Goal: Task Accomplishment & Management: Use online tool/utility

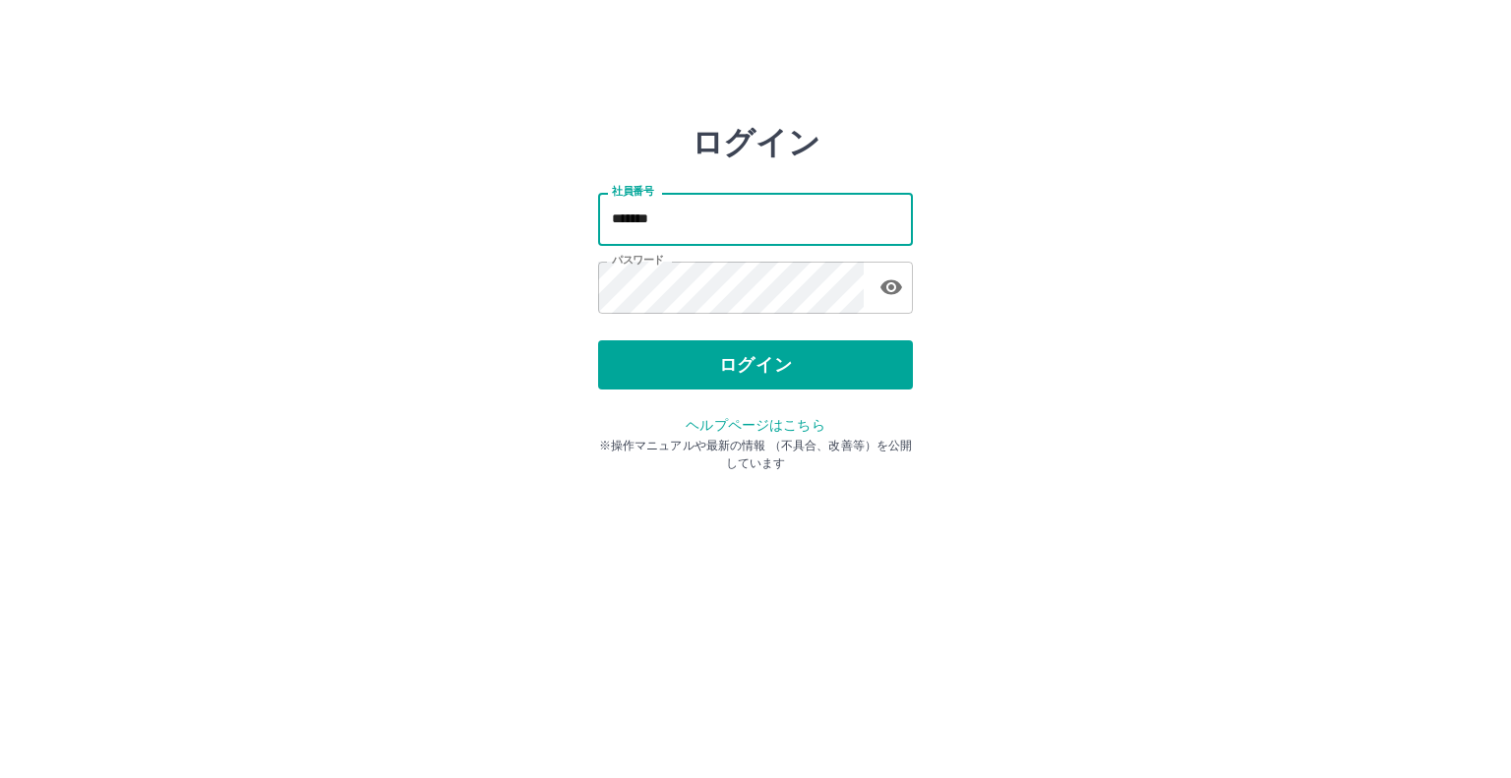
click at [687, 215] on input "*******" at bounding box center [755, 219] width 315 height 52
type input "*******"
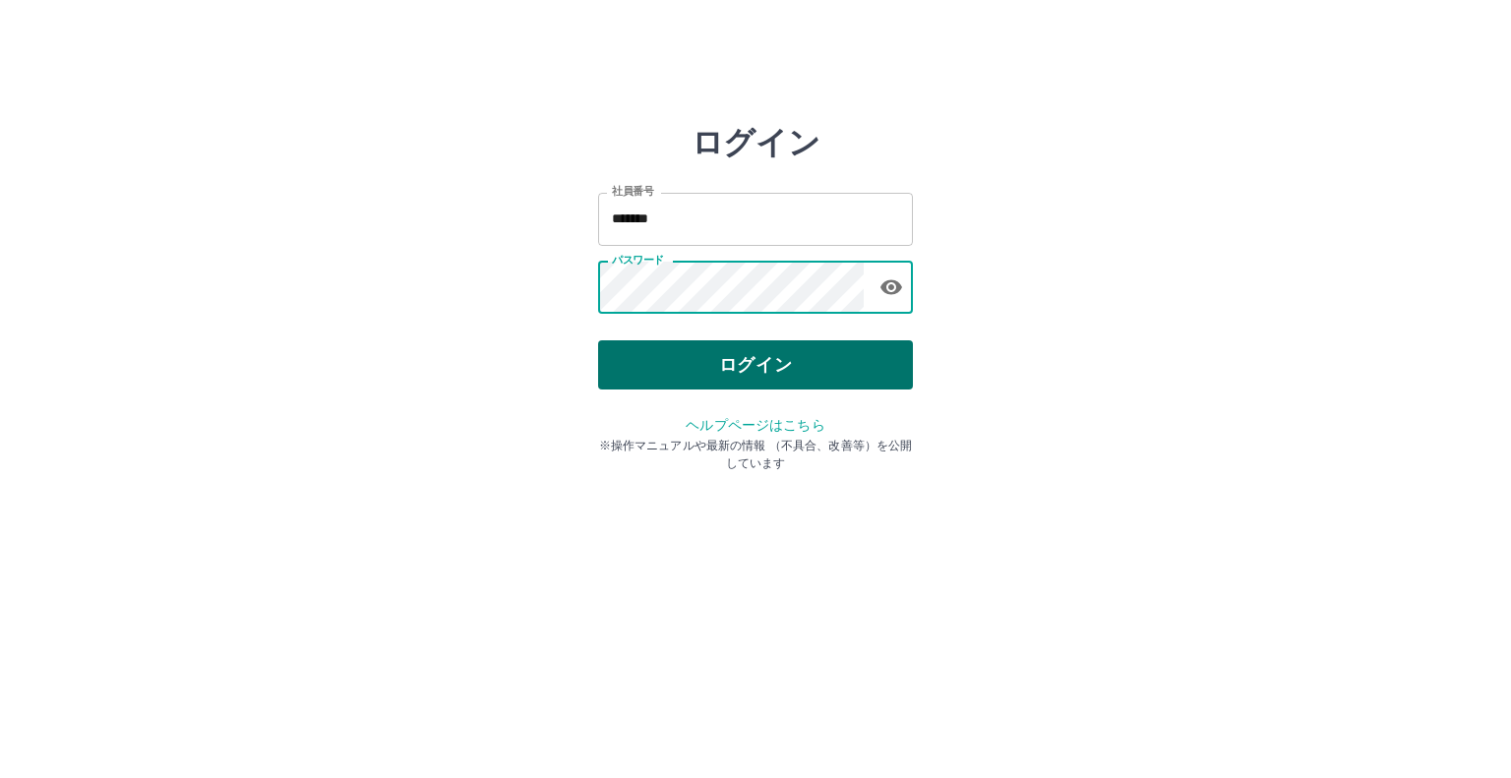
click at [681, 353] on button "ログイン" at bounding box center [755, 364] width 315 height 49
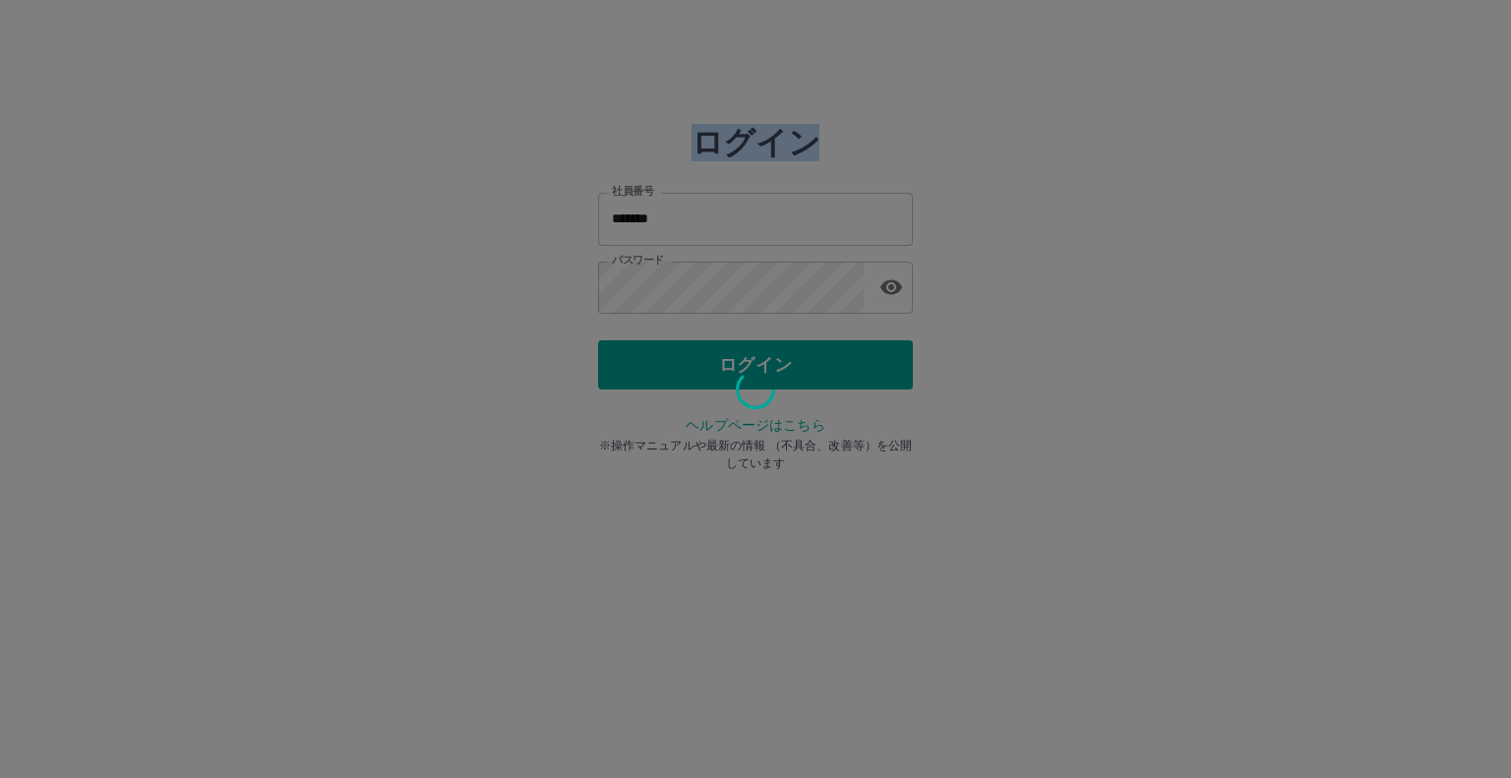
click at [681, 352] on div at bounding box center [755, 389] width 1511 height 778
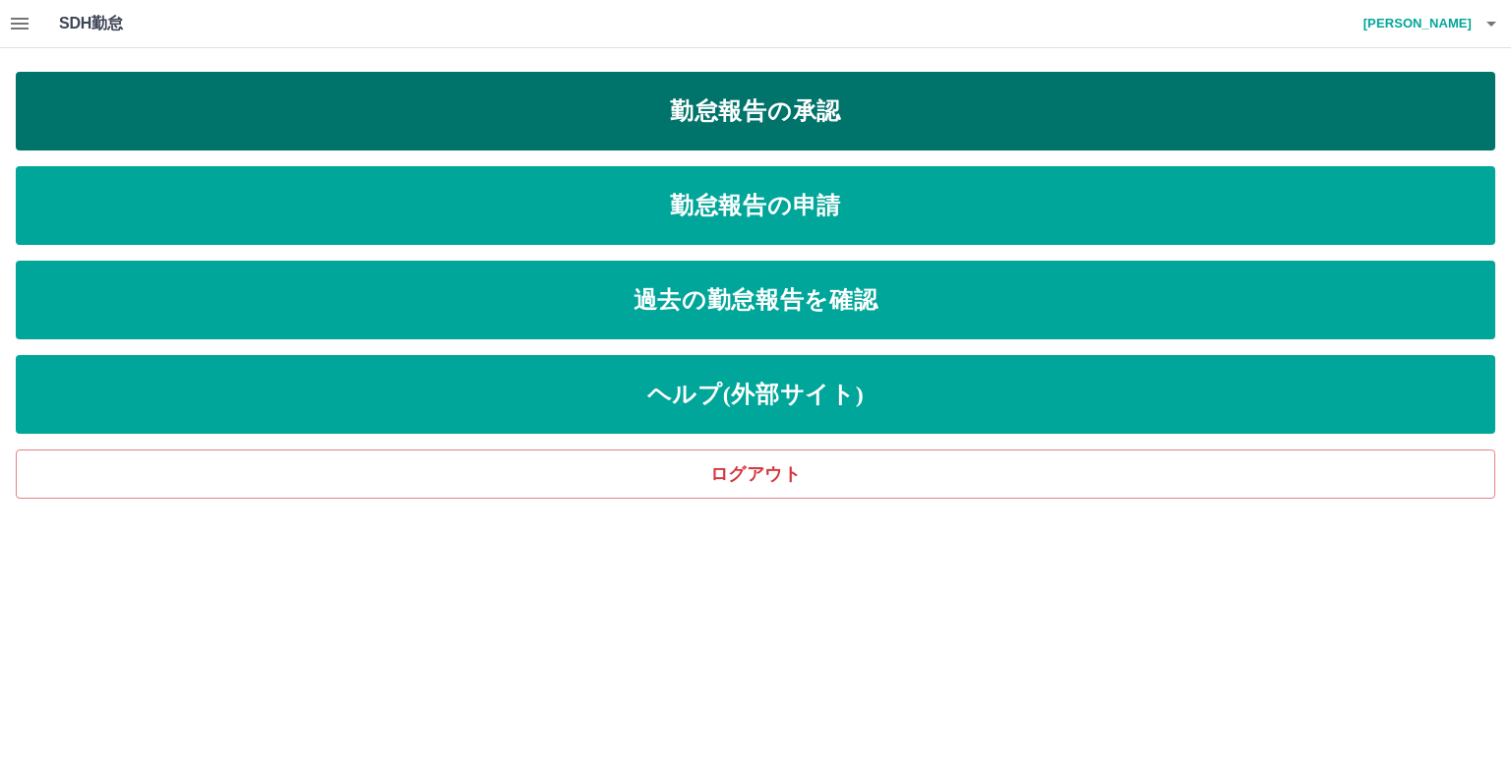
click at [837, 117] on link "勤怠報告の承認" at bounding box center [755, 111] width 1479 height 79
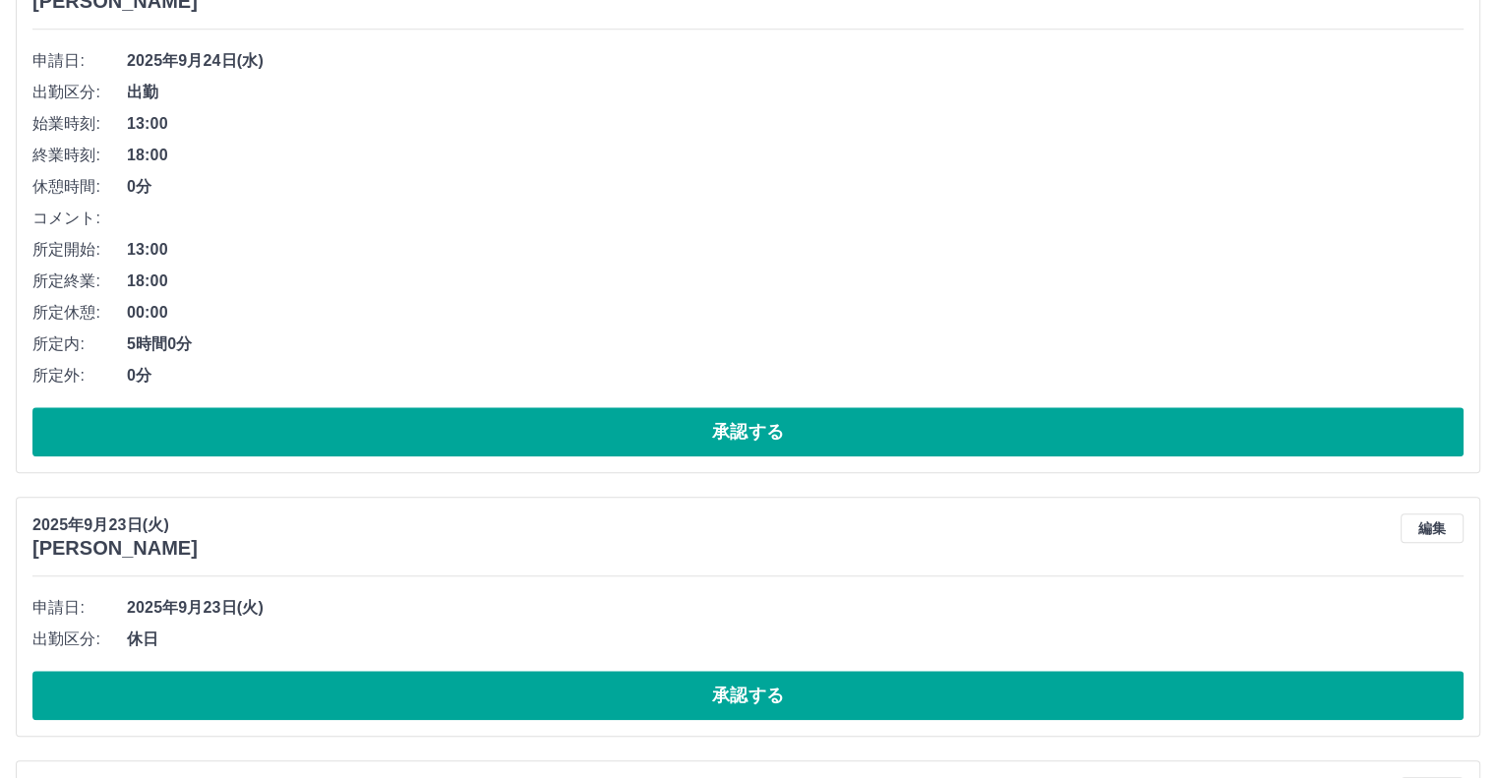
scroll to position [1937, 0]
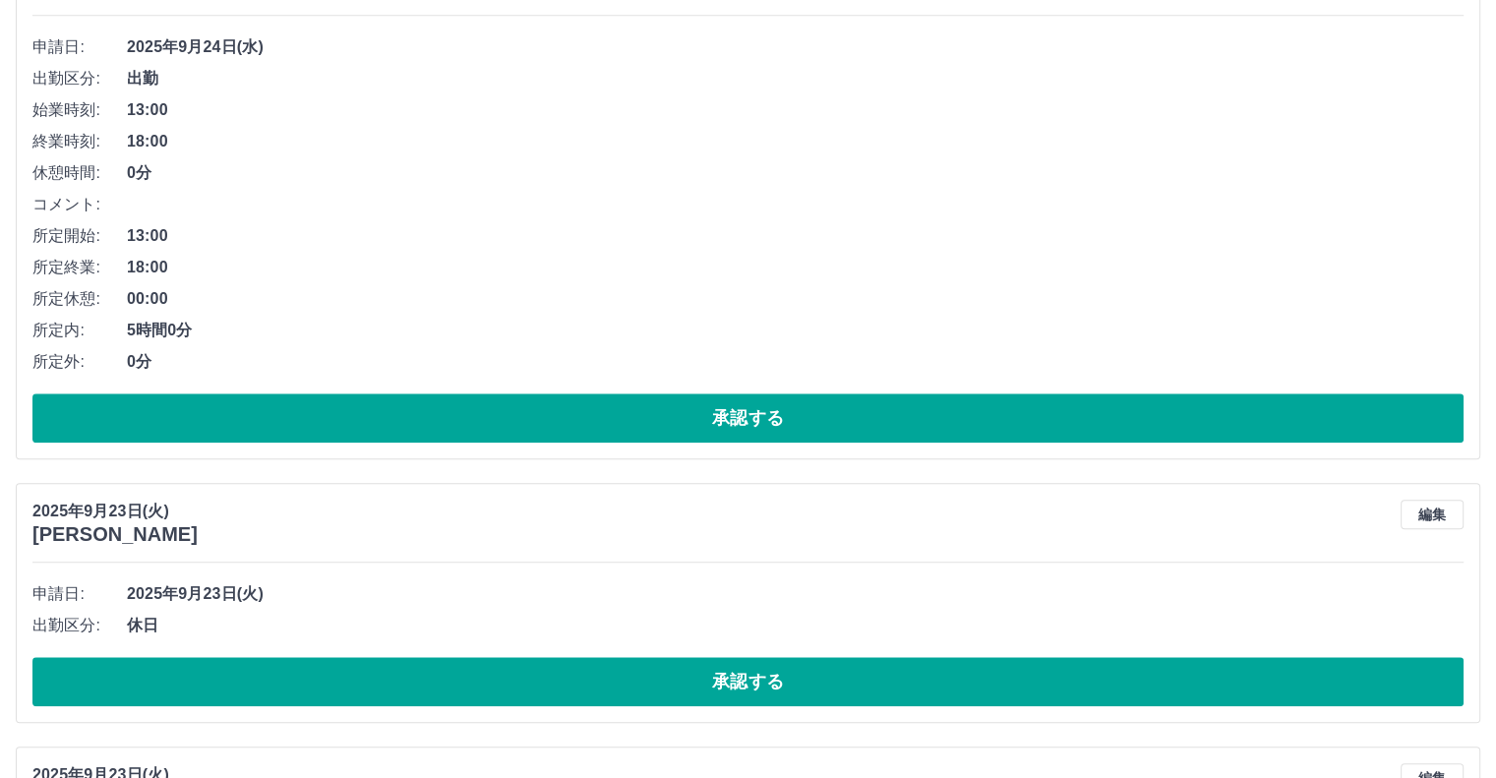
drag, startPoint x: 783, startPoint y: 682, endPoint x: 837, endPoint y: 666, distance: 56.3
click at [802, 685] on button "承認する" at bounding box center [747, 681] width 1431 height 49
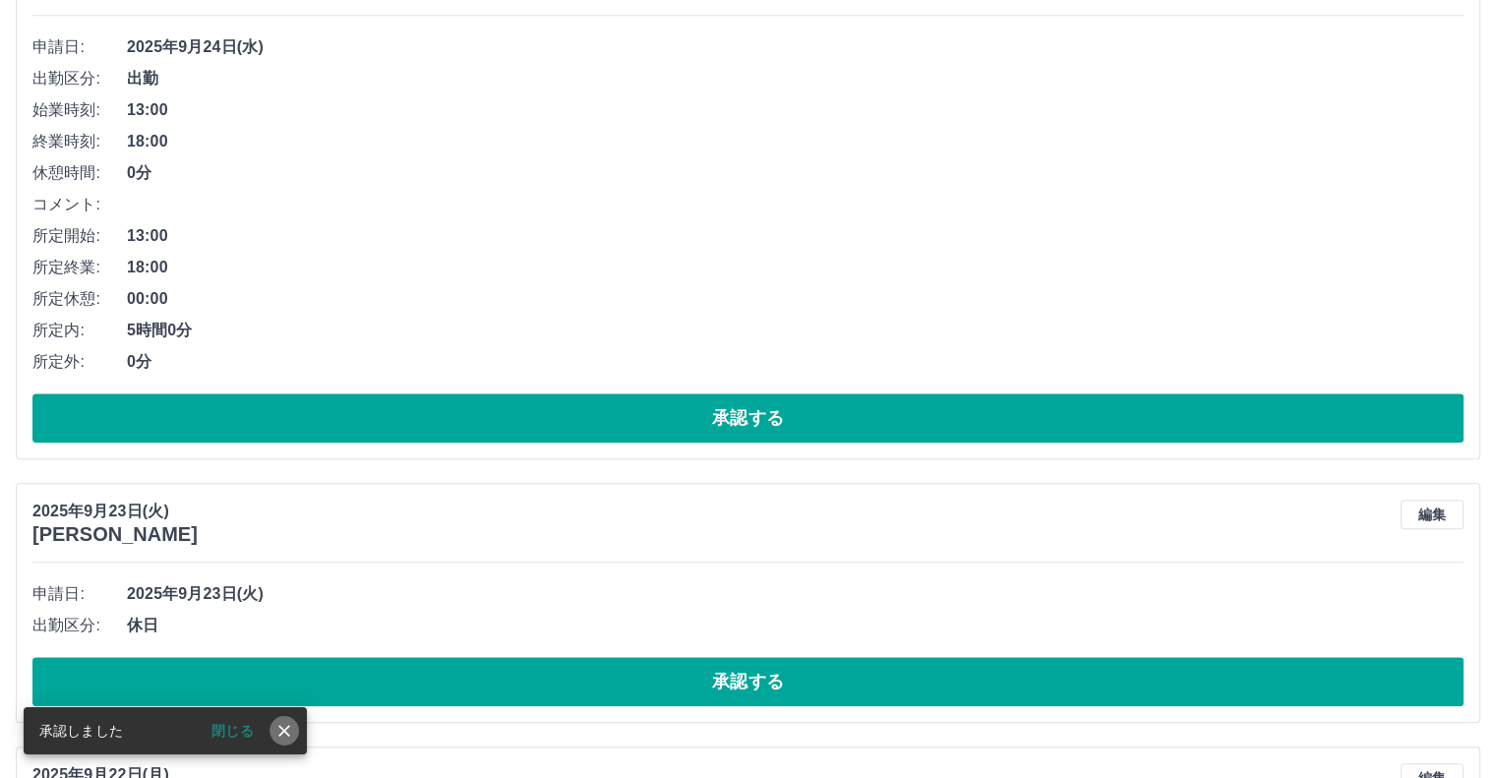
click at [280, 731] on icon "close" at bounding box center [284, 731] width 20 height 20
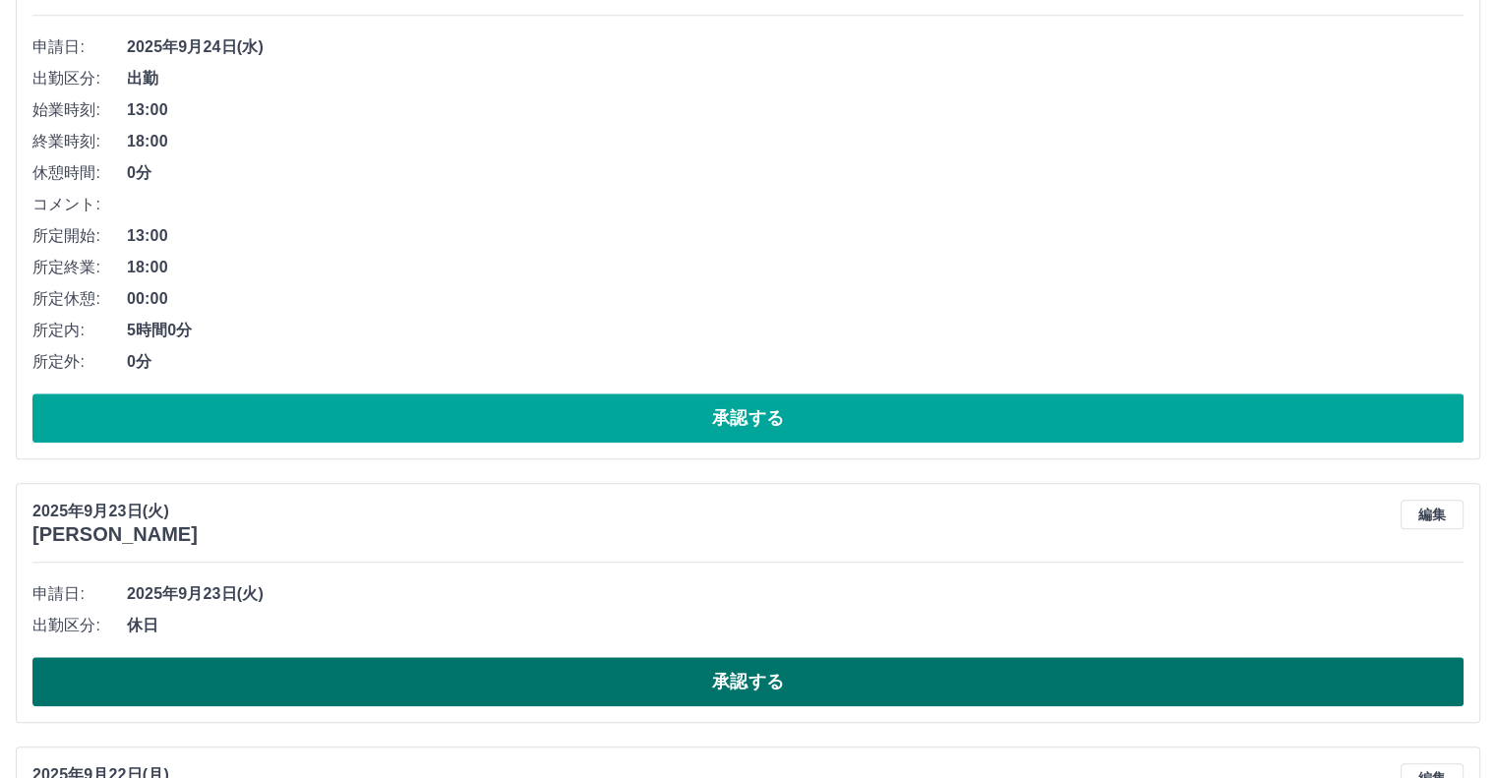
click at [754, 680] on button "承認する" at bounding box center [747, 681] width 1431 height 49
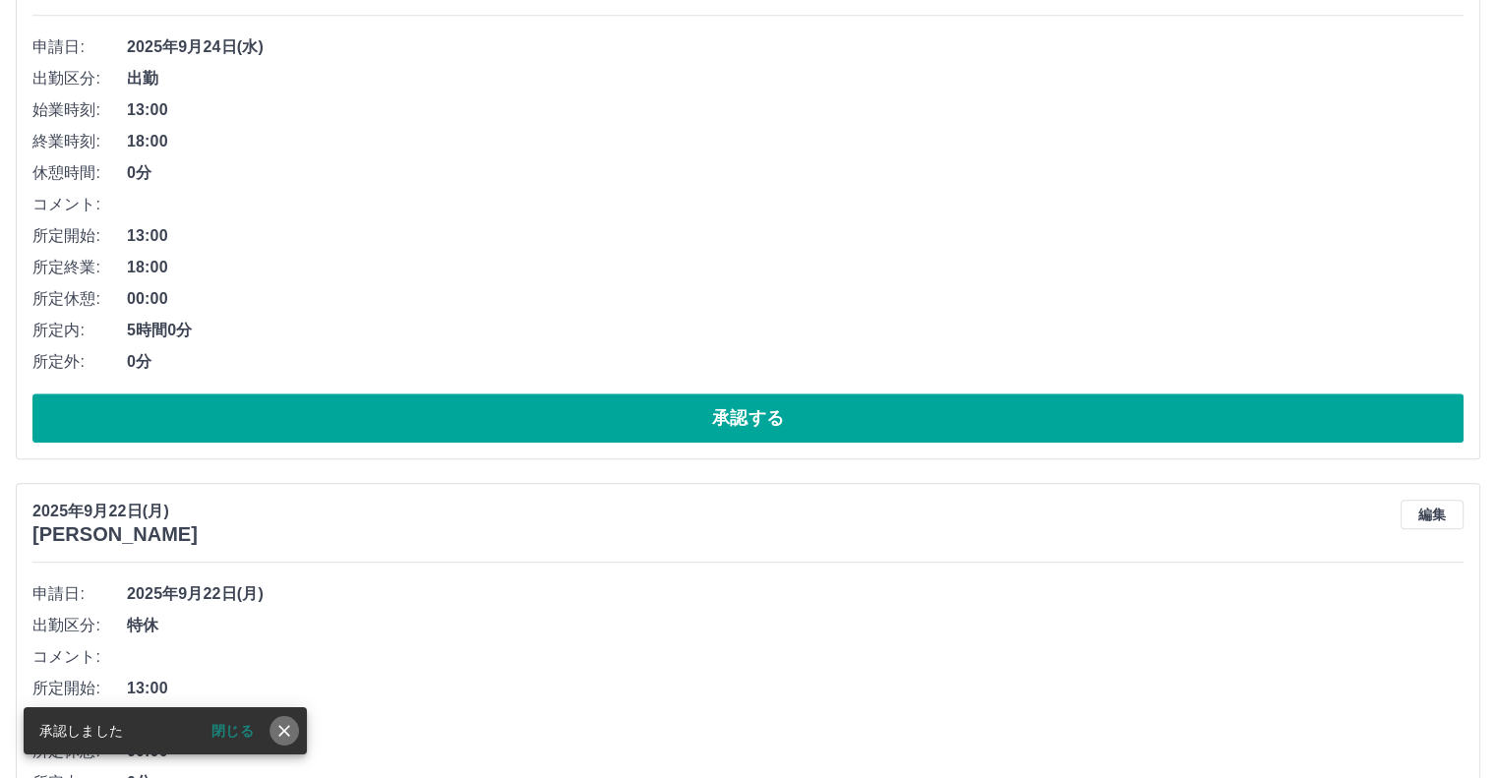
click at [276, 732] on icon "close" at bounding box center [284, 731] width 20 height 20
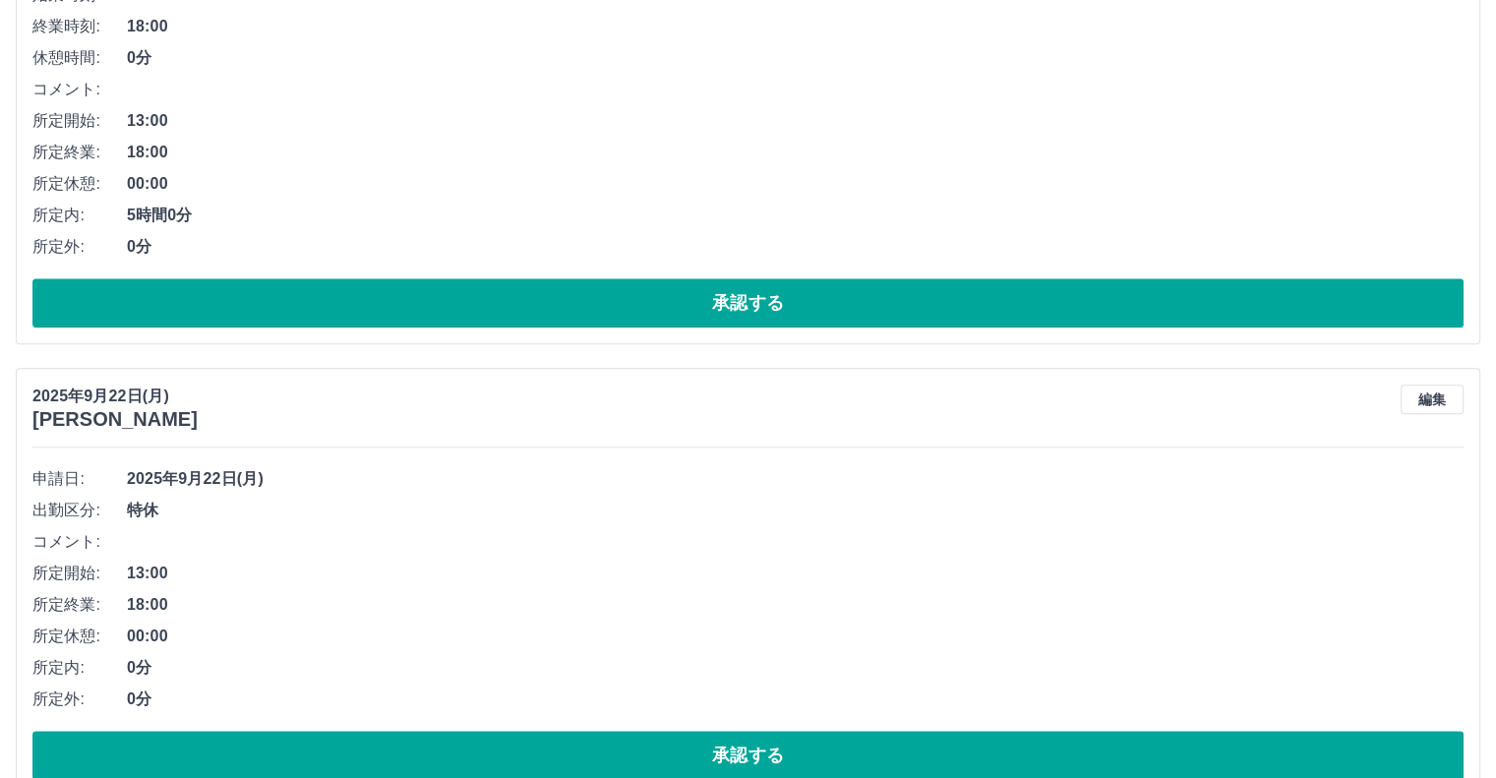
scroll to position [2359, 0]
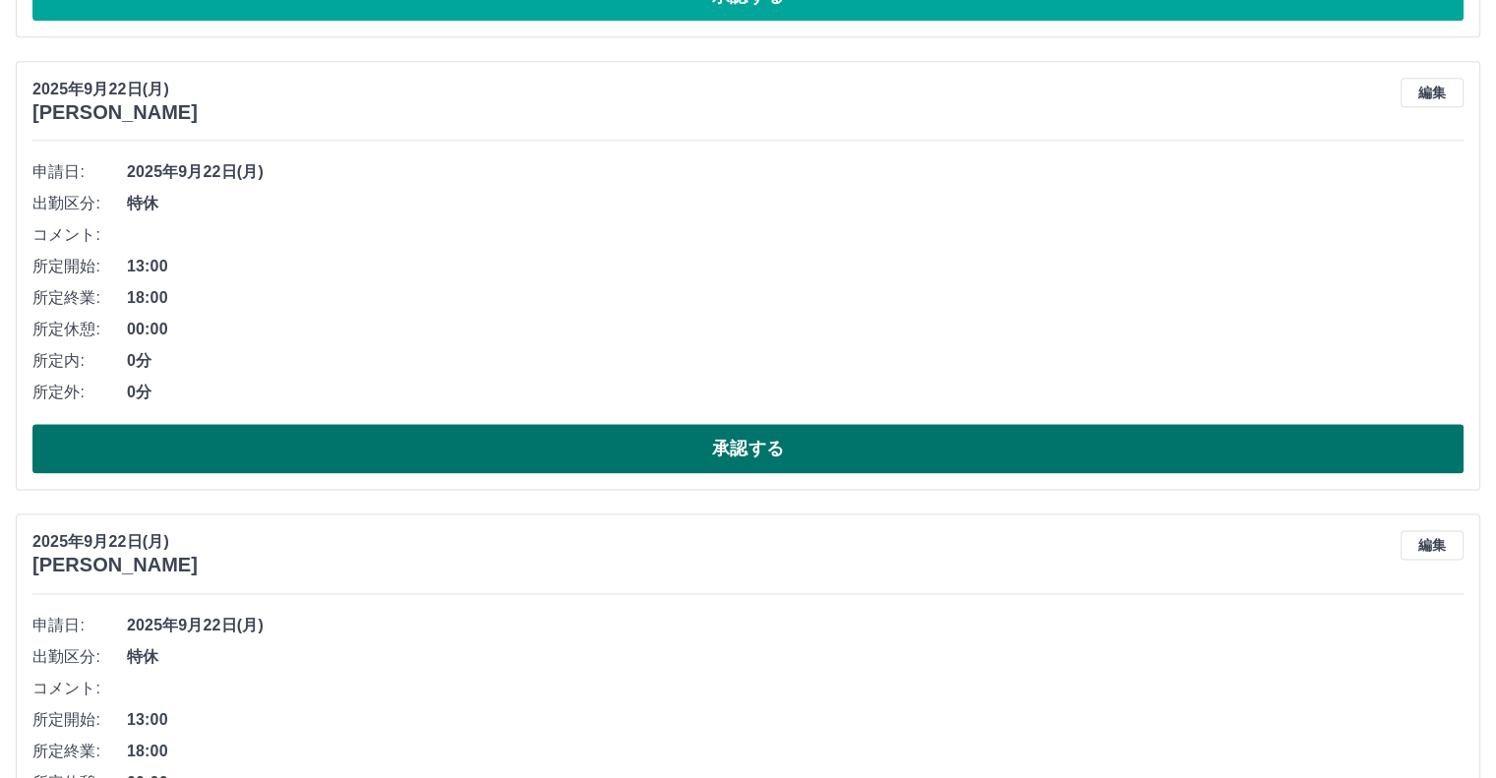
click at [750, 440] on button "承認する" at bounding box center [747, 448] width 1431 height 49
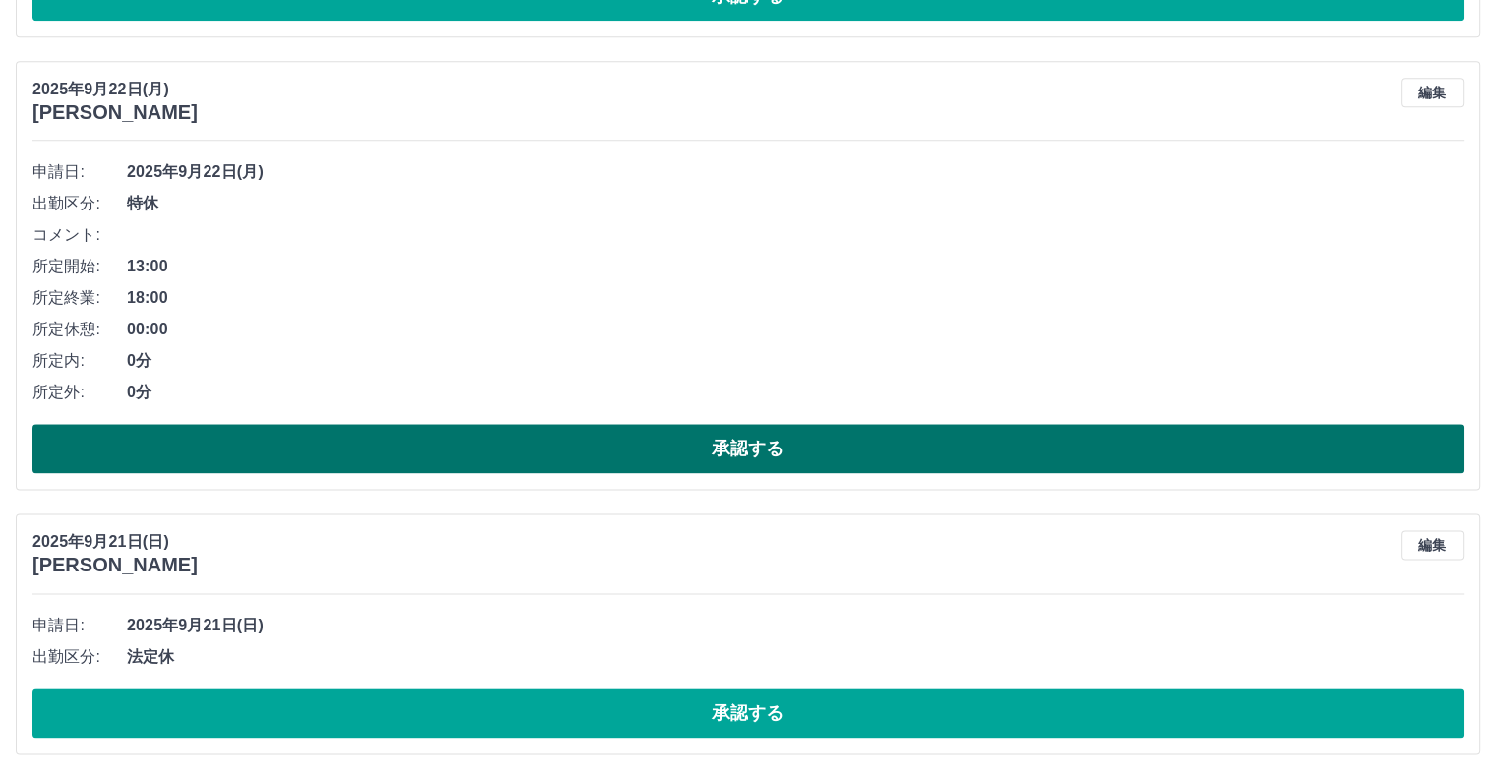
click at [762, 442] on button "承認する" at bounding box center [747, 448] width 1431 height 49
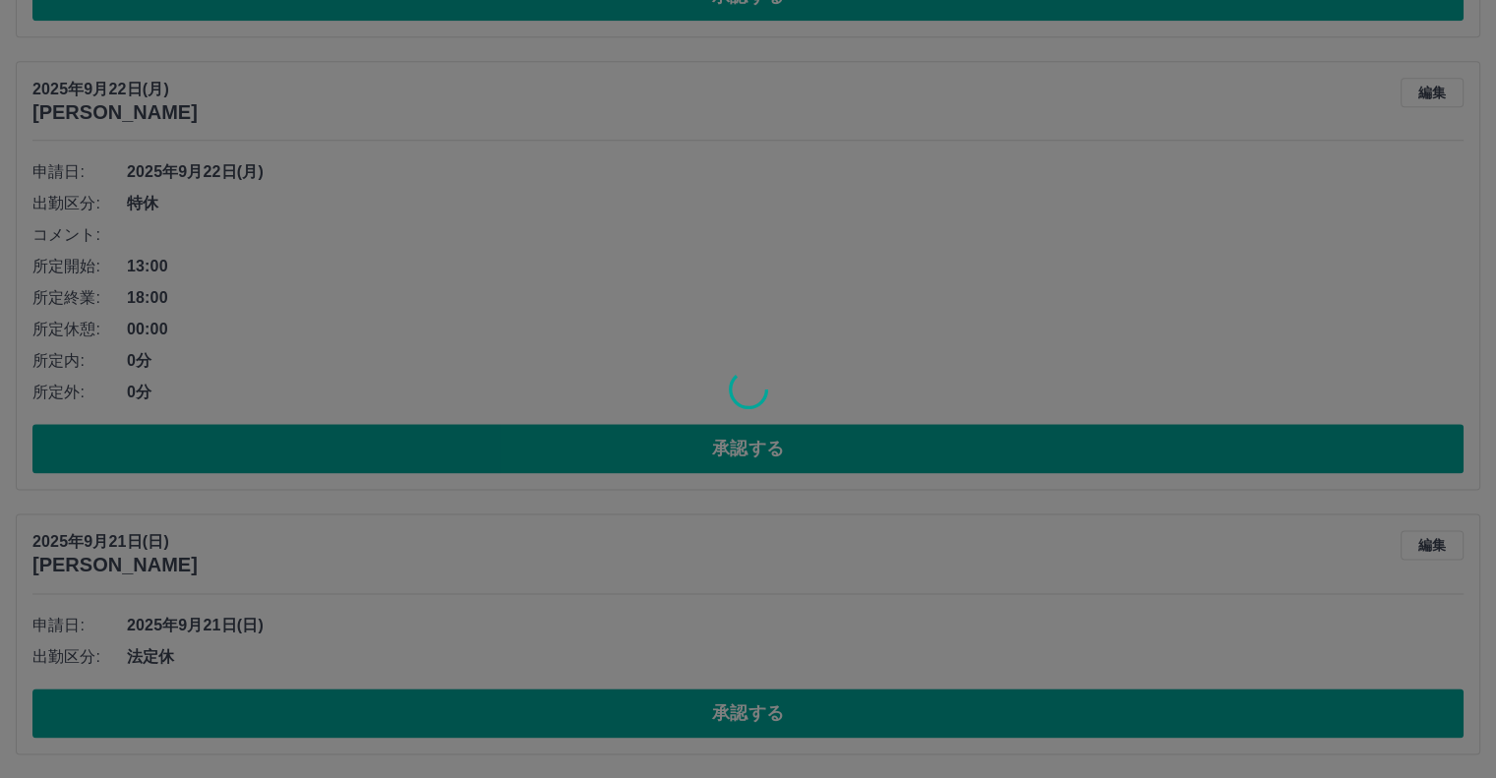
scroll to position [2168, 0]
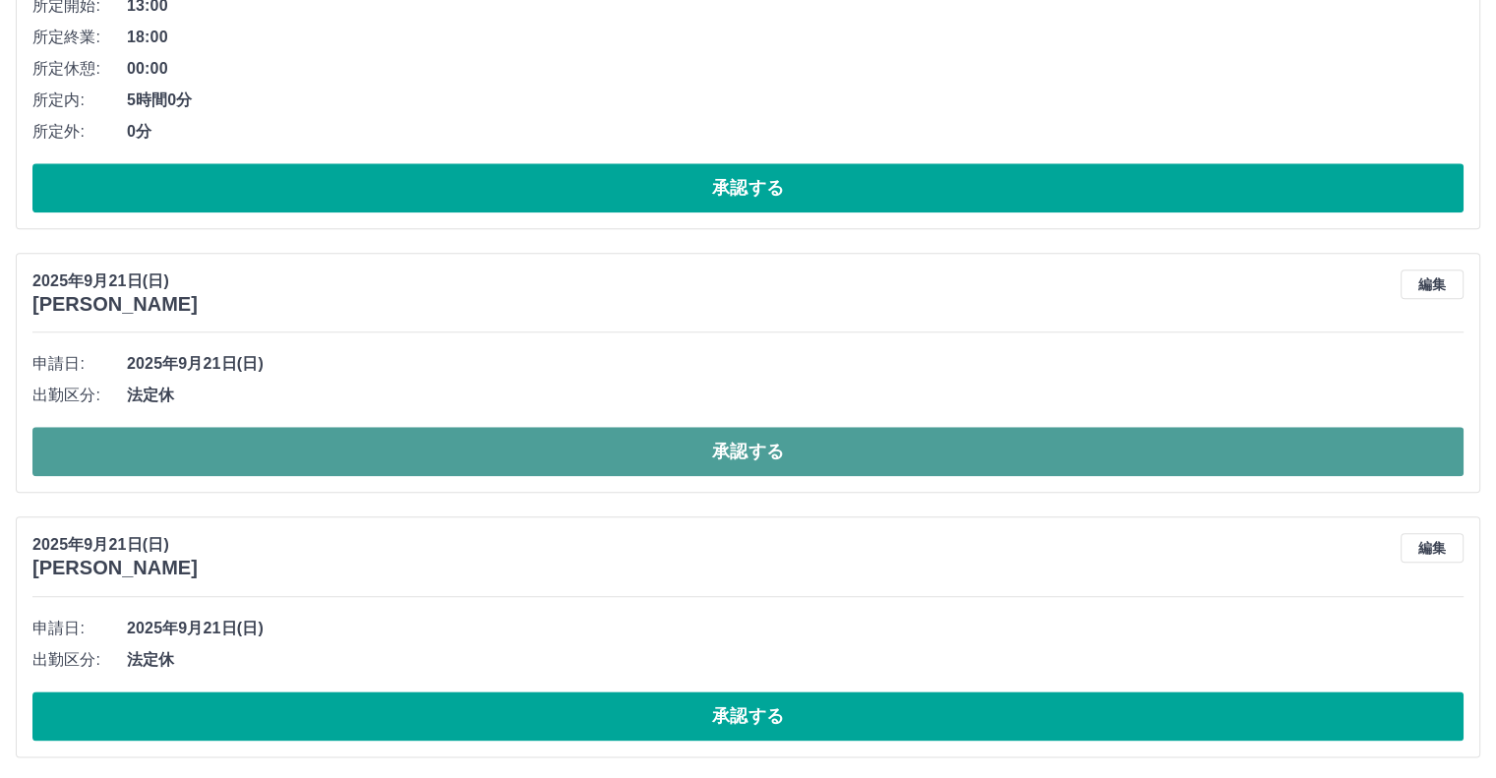
click at [736, 447] on button "承認する" at bounding box center [747, 451] width 1431 height 49
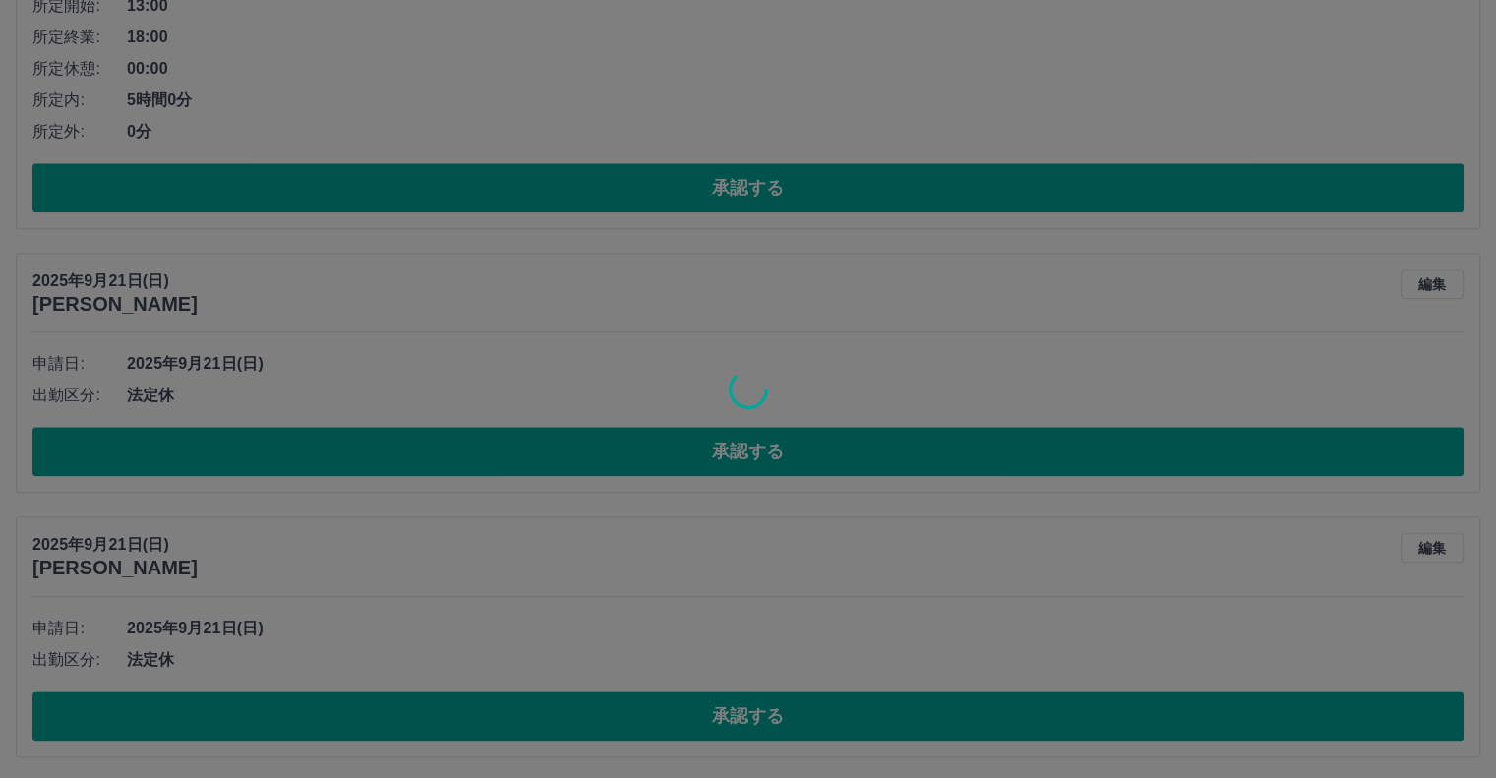
scroll to position [1904, 0]
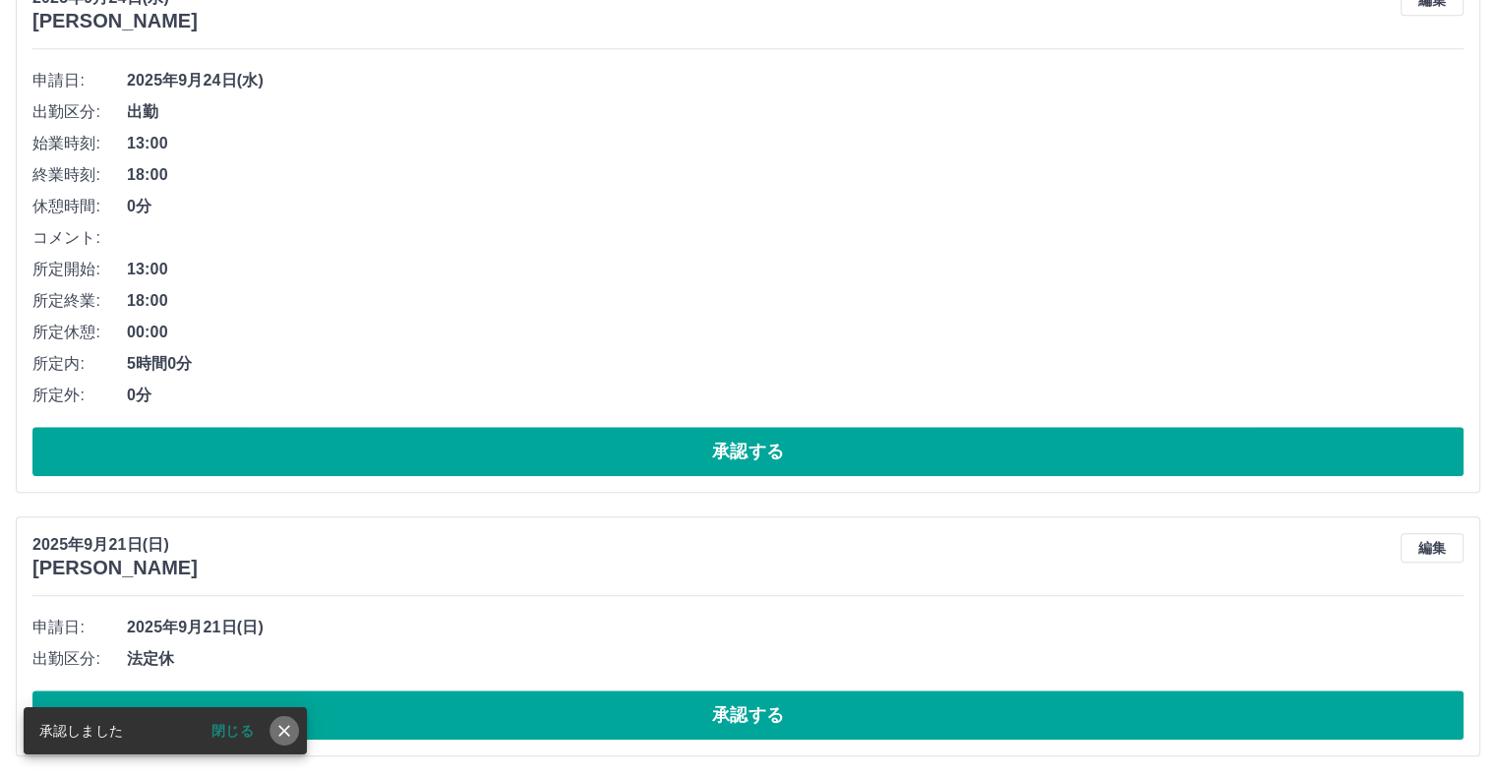
drag, startPoint x: 281, startPoint y: 735, endPoint x: 308, endPoint y: 745, distance: 28.7
click at [281, 737] on icon "close" at bounding box center [284, 731] width 20 height 20
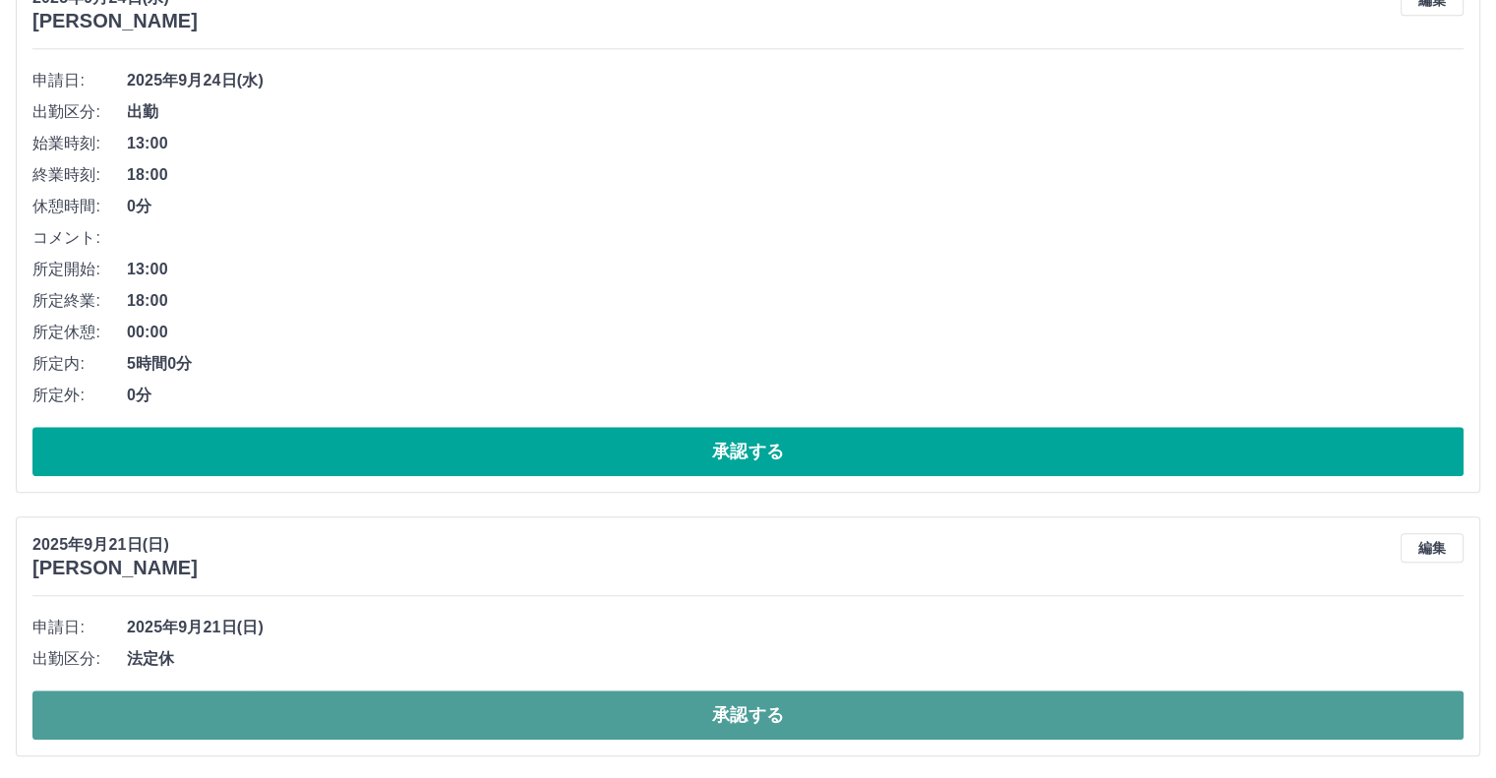
click at [780, 709] on button "承認する" at bounding box center [747, 714] width 1431 height 49
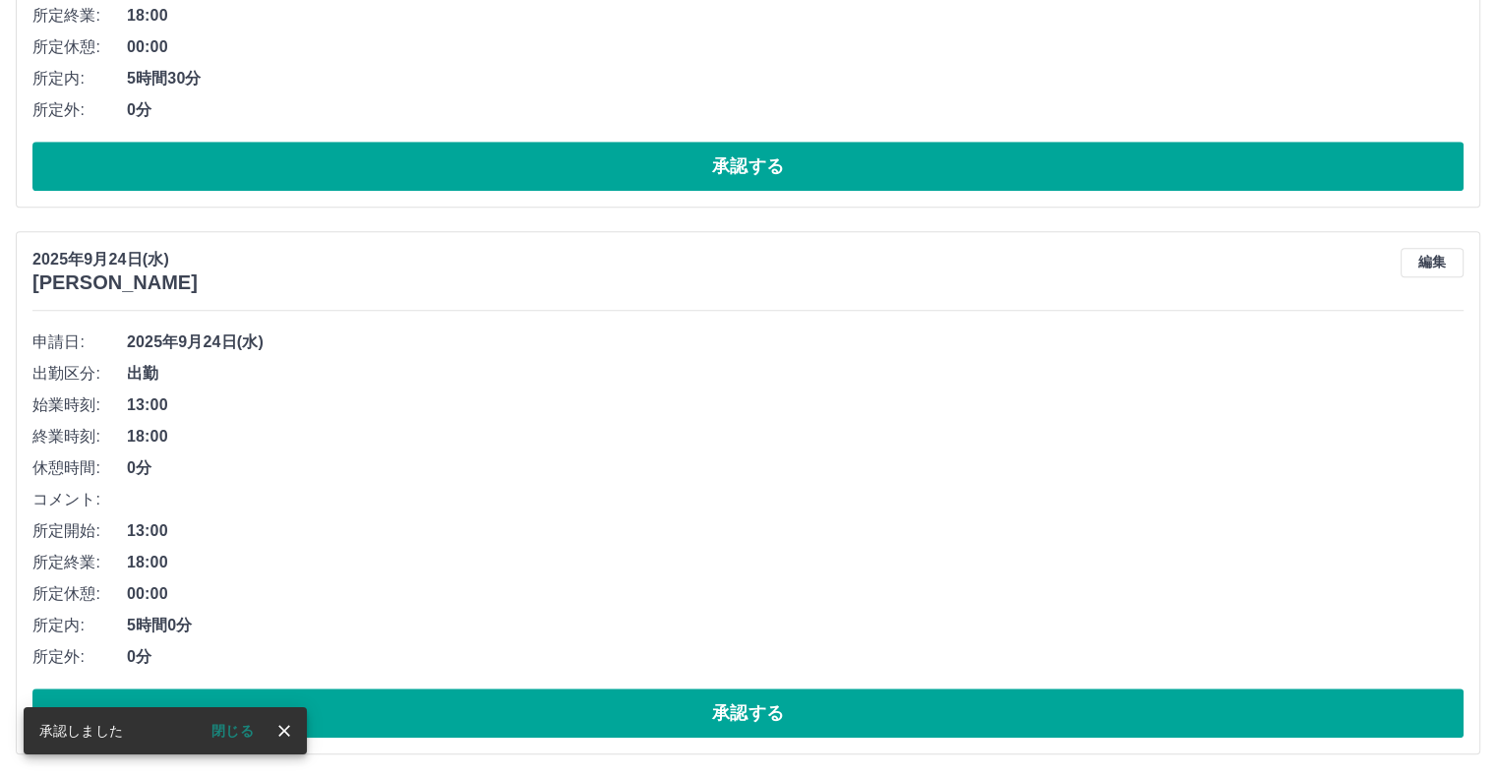
scroll to position [1640, 0]
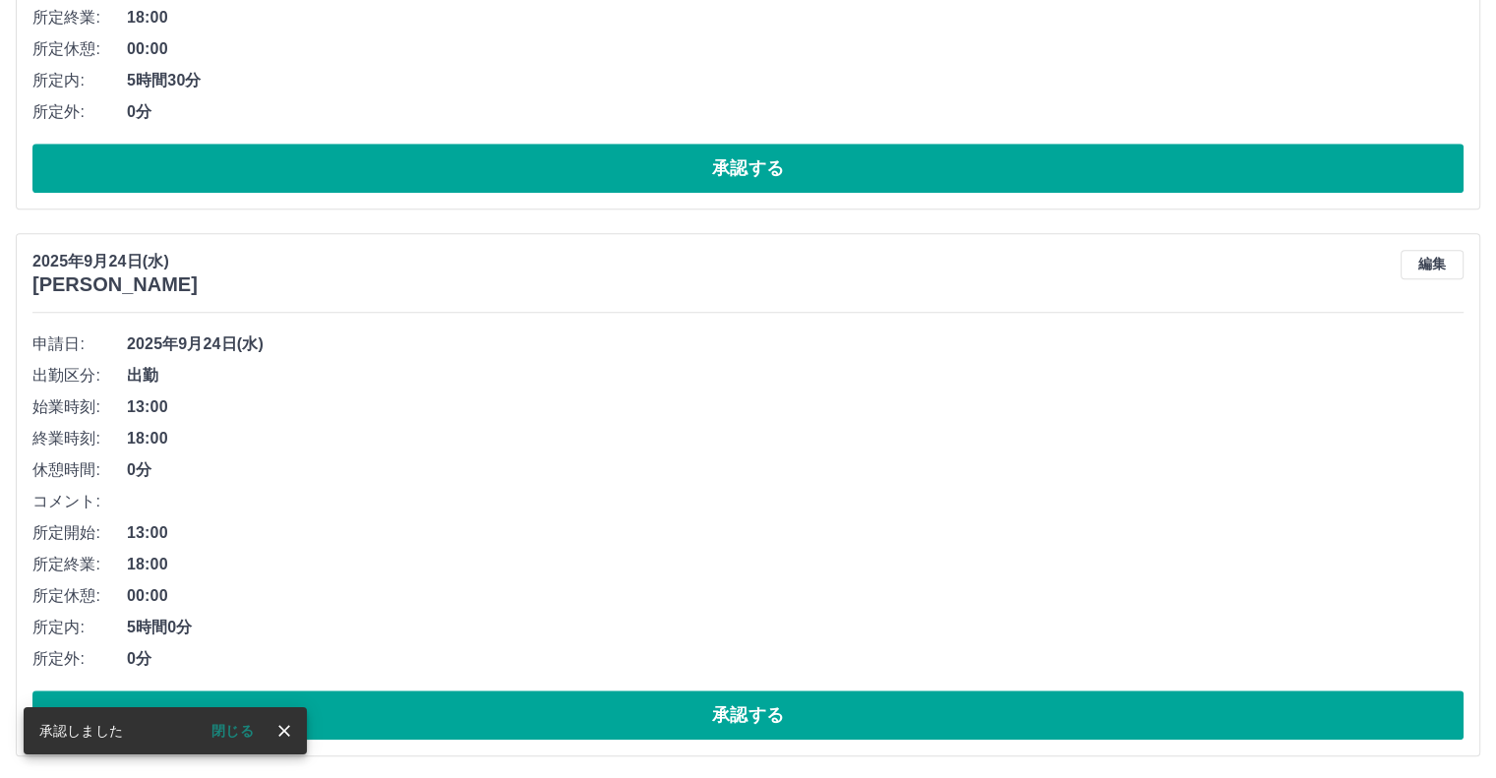
drag, startPoint x: 0, startPoint y: 542, endPoint x: 525, endPoint y: 512, distance: 526.0
click at [525, 512] on li "コメント:" at bounding box center [747, 501] width 1431 height 31
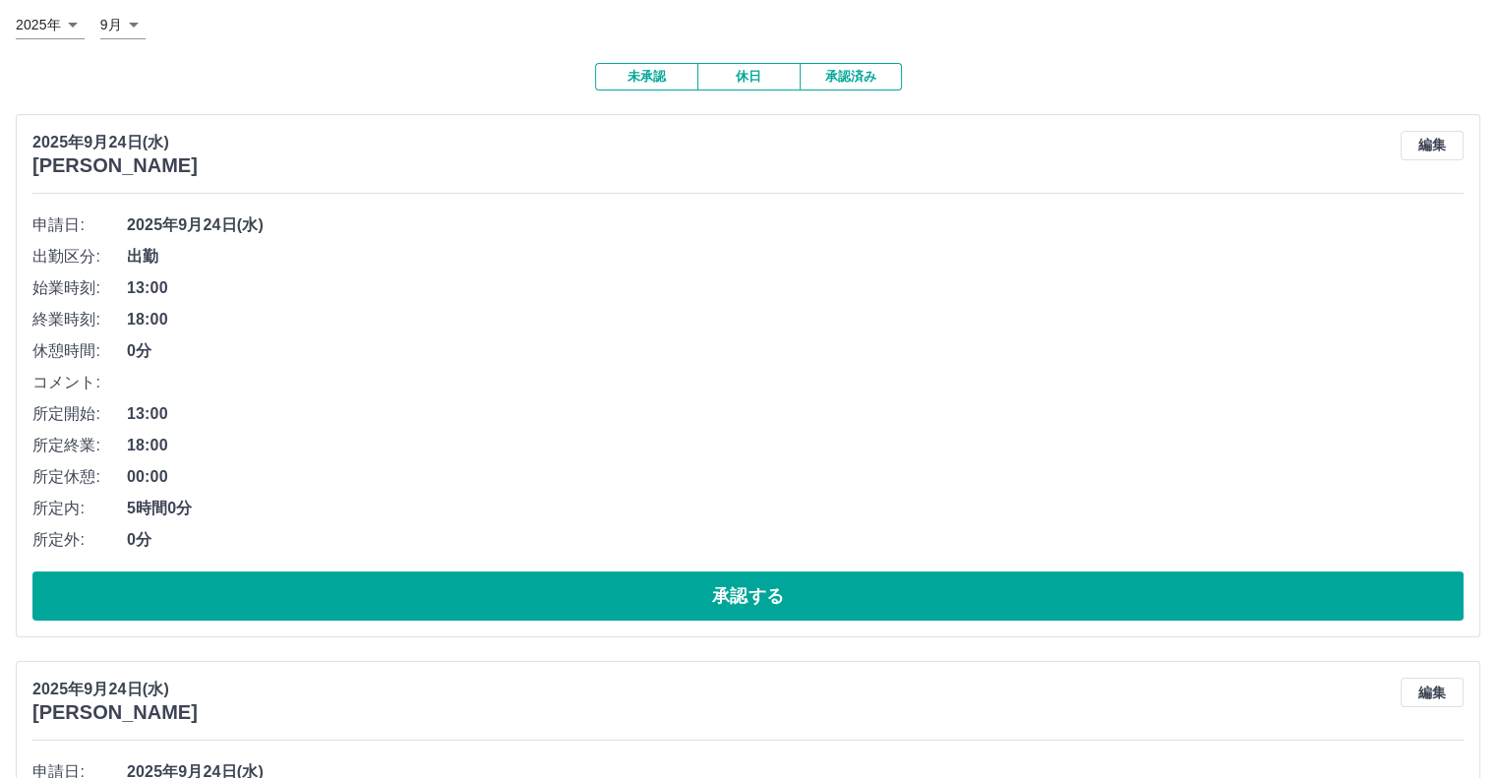
scroll to position [0, 0]
